Goal: Information Seeking & Learning: Learn about a topic

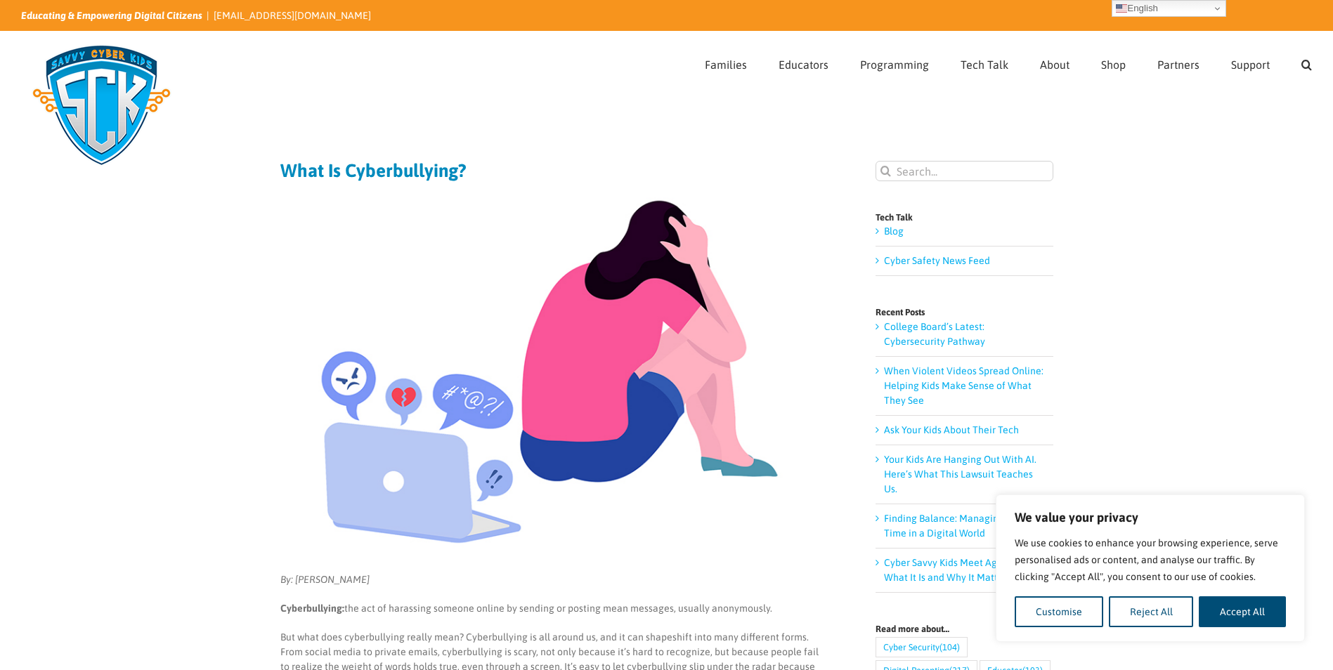
click at [609, 420] on img at bounding box center [549, 371] width 539 height 359
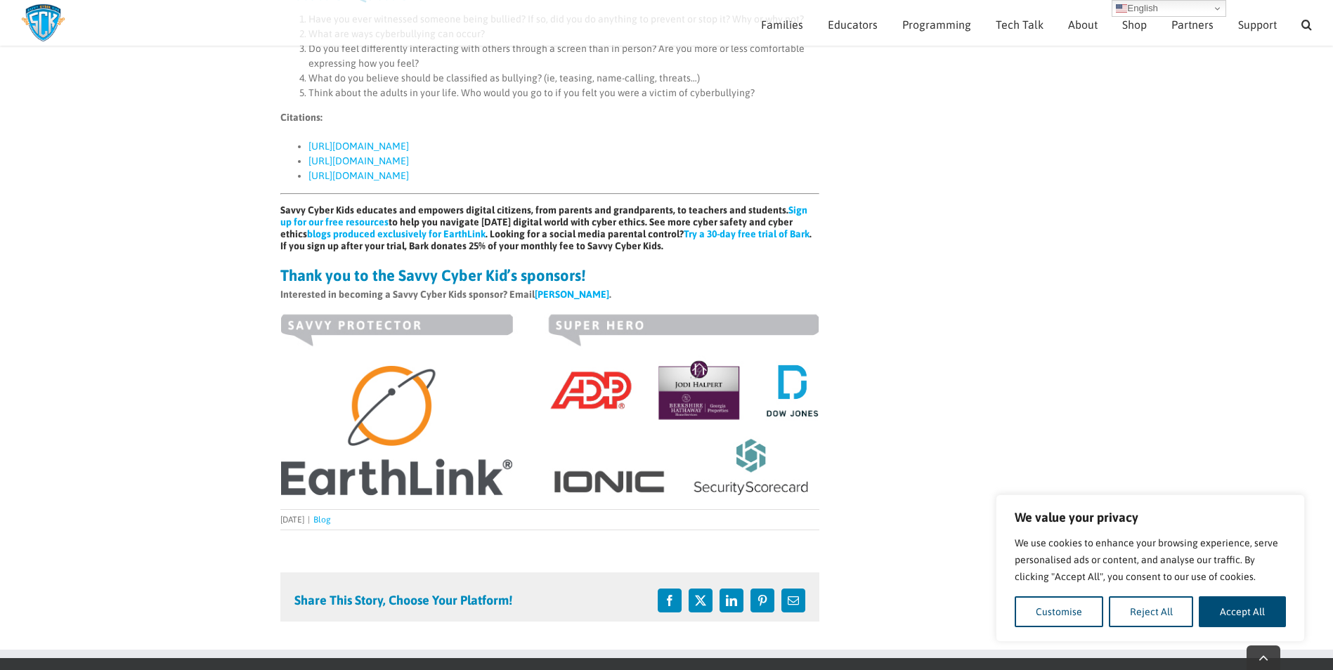
scroll to position [1456, 0]
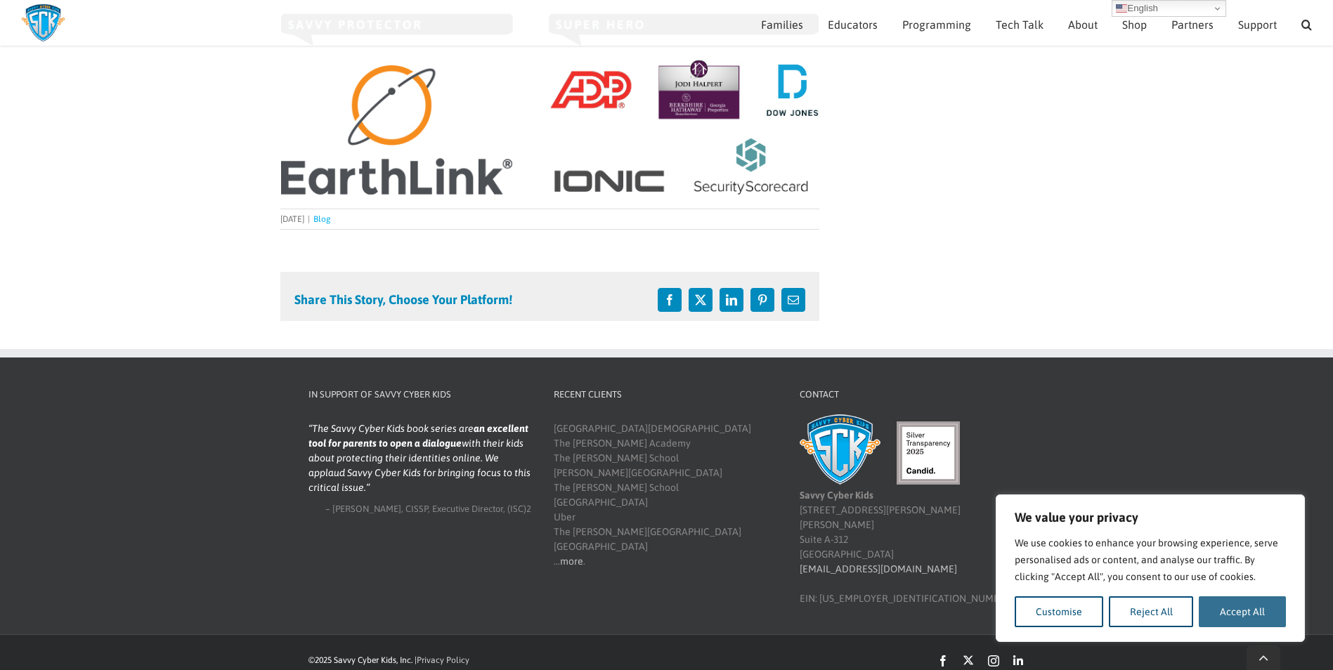
click at [1217, 618] on button "Accept All" at bounding box center [1241, 611] width 87 height 31
checkbox input "true"
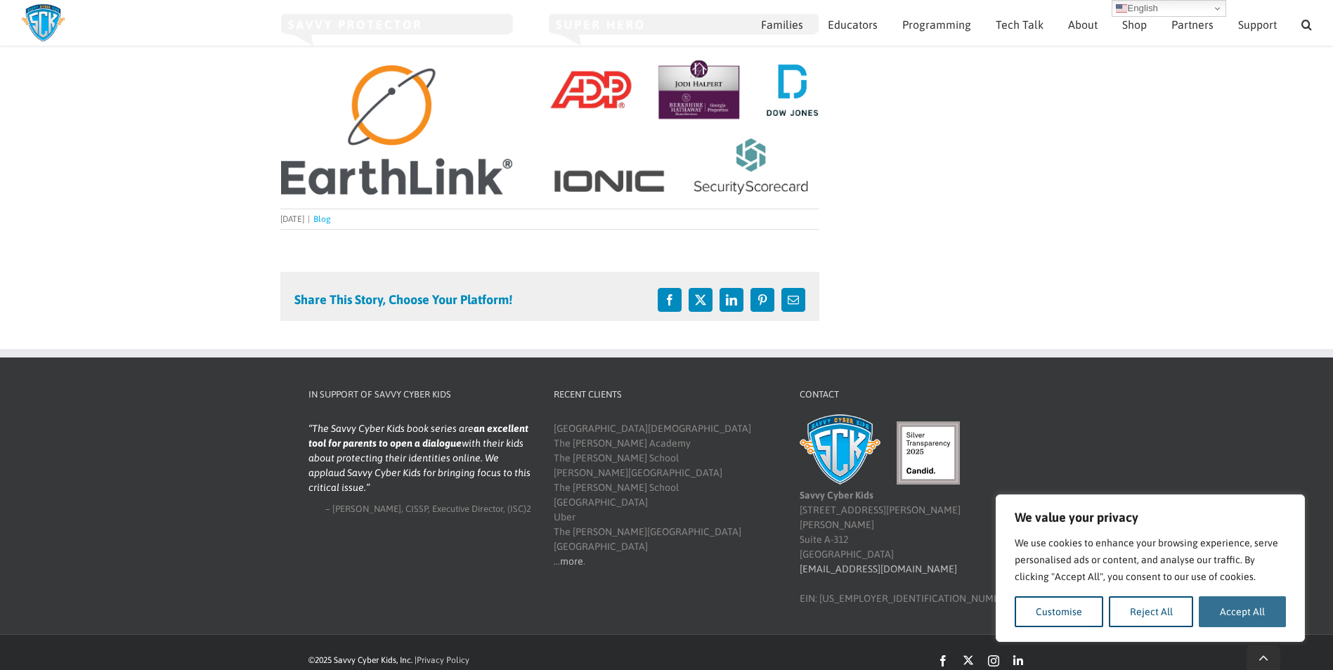
checkbox input "true"
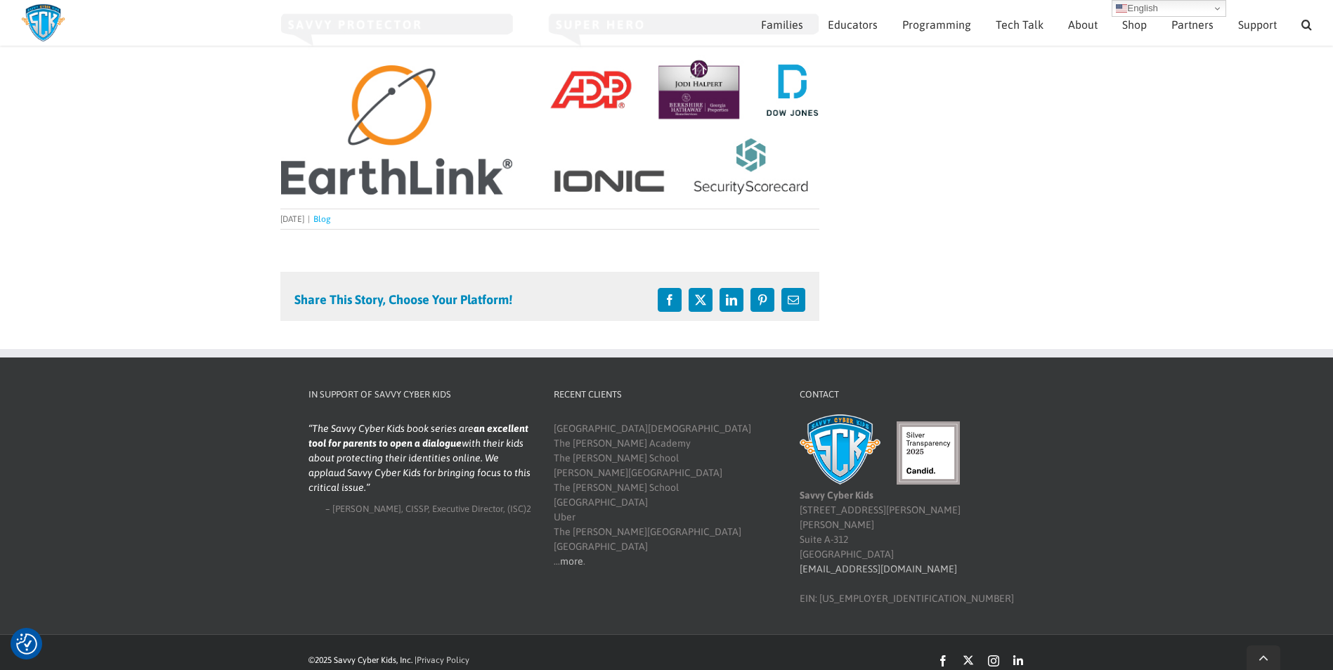
scroll to position [0, 0]
click at [1103, 466] on footer "In Support of Savvy Cyber Kids The Savvy Cyber Kids book series are an excellen…" at bounding box center [666, 491] width 1333 height 285
